Goal: Information Seeking & Learning: Learn about a topic

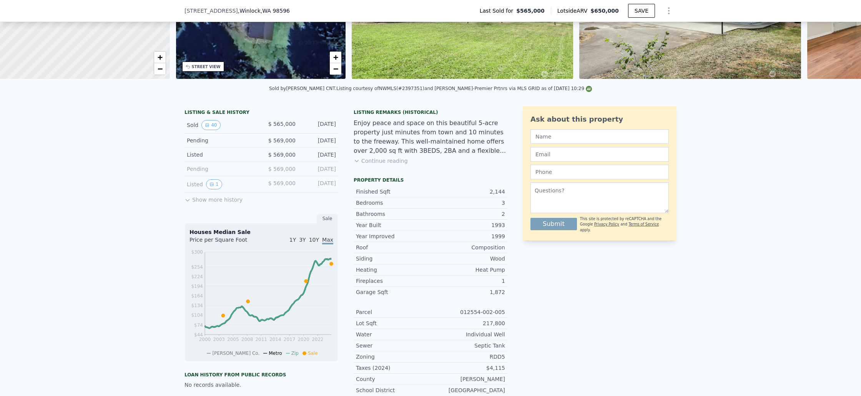
scroll to position [112, 0]
click at [195, 199] on button "Show more history" at bounding box center [214, 198] width 58 height 11
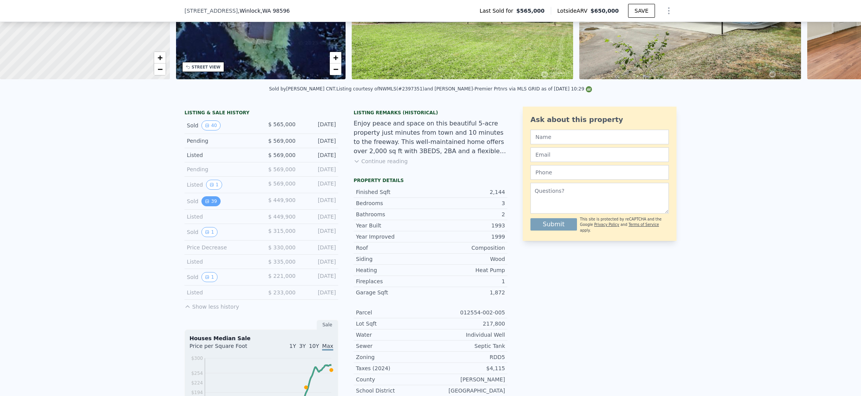
click at [211, 204] on button "39" at bounding box center [210, 201] width 19 height 10
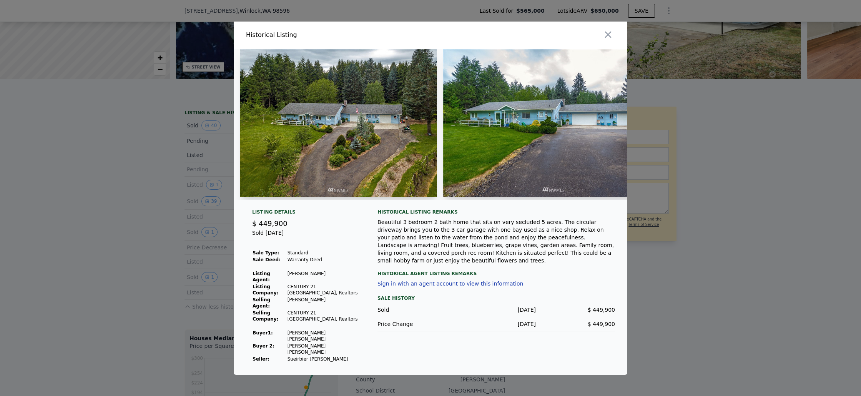
click at [328, 154] on img at bounding box center [338, 123] width 197 height 148
click at [342, 147] on img at bounding box center [338, 123] width 197 height 148
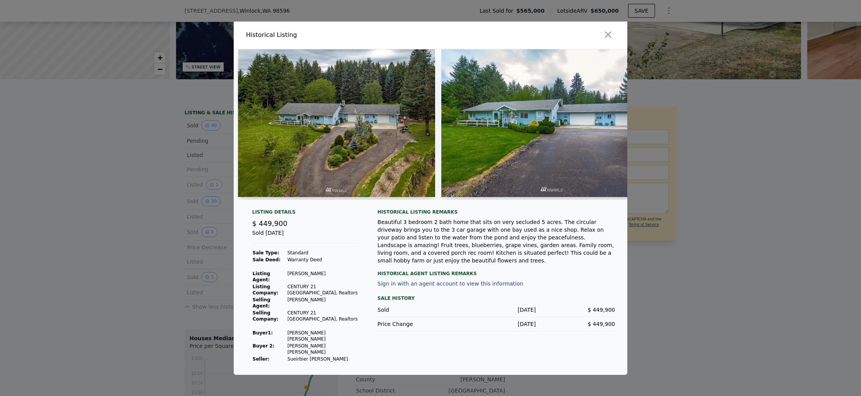
click at [351, 149] on img at bounding box center [336, 123] width 197 height 148
click at [589, 166] on img at bounding box center [552, 123] width 222 height 148
click at [609, 38] on icon "button" at bounding box center [608, 34] width 7 height 7
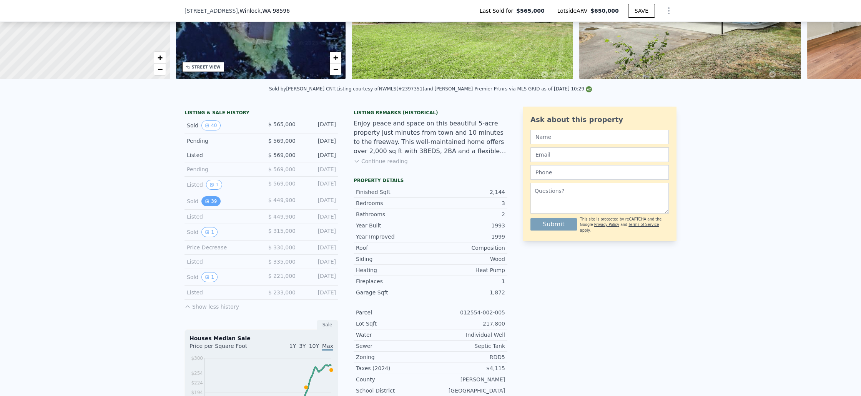
click at [209, 203] on button "39" at bounding box center [210, 201] width 19 height 10
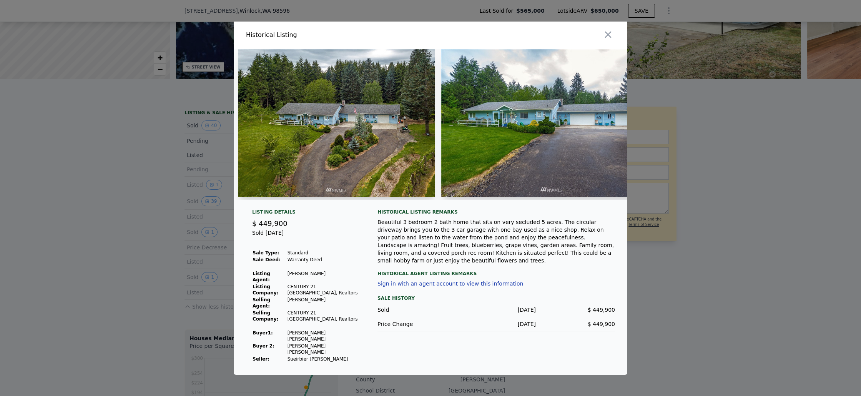
scroll to position [0, 3]
click at [623, 146] on img at bounding box center [552, 123] width 222 height 148
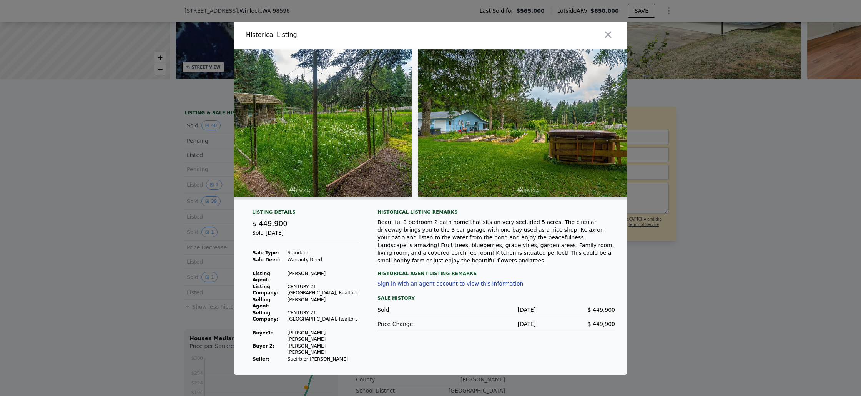
scroll to position [0, 8004]
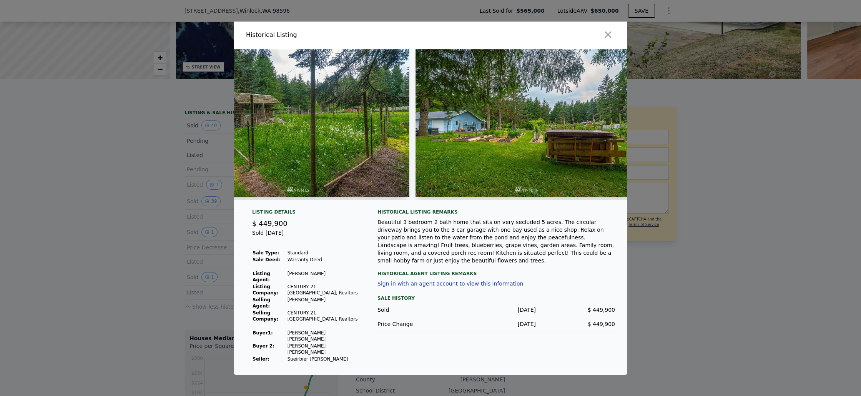
drag, startPoint x: 623, startPoint y: 146, endPoint x: 369, endPoint y: 3, distance: 291.1
